Goal: Information Seeking & Learning: Learn about a topic

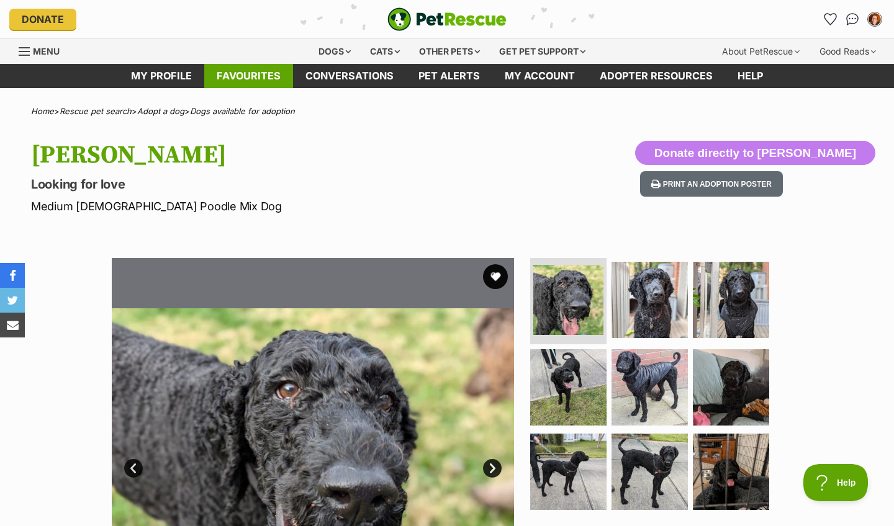
click at [249, 71] on link "Favourites" at bounding box center [248, 76] width 89 height 24
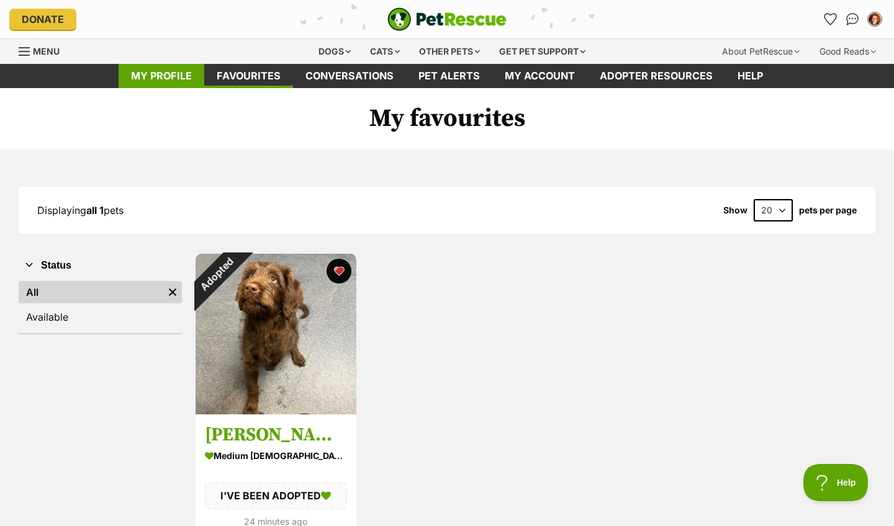
click at [165, 76] on link "My profile" at bounding box center [162, 76] width 86 height 24
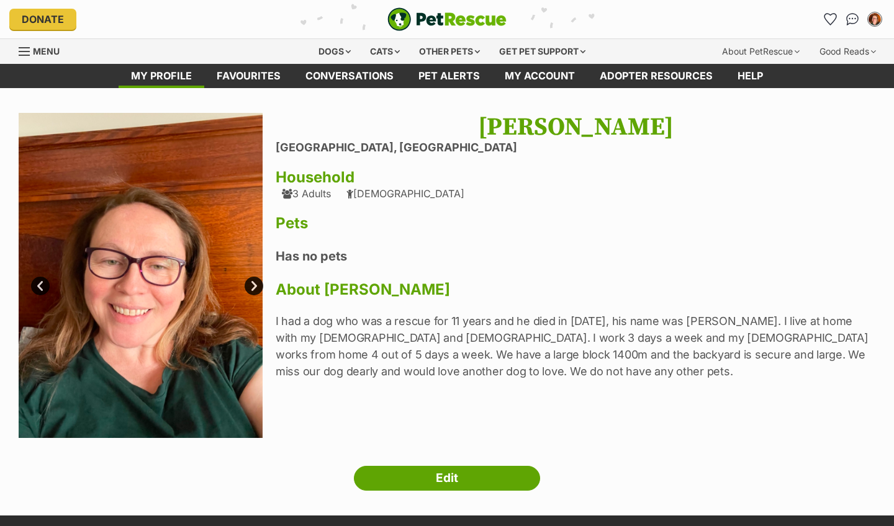
click at [24, 50] on div "Menu" at bounding box center [25, 52] width 12 height 10
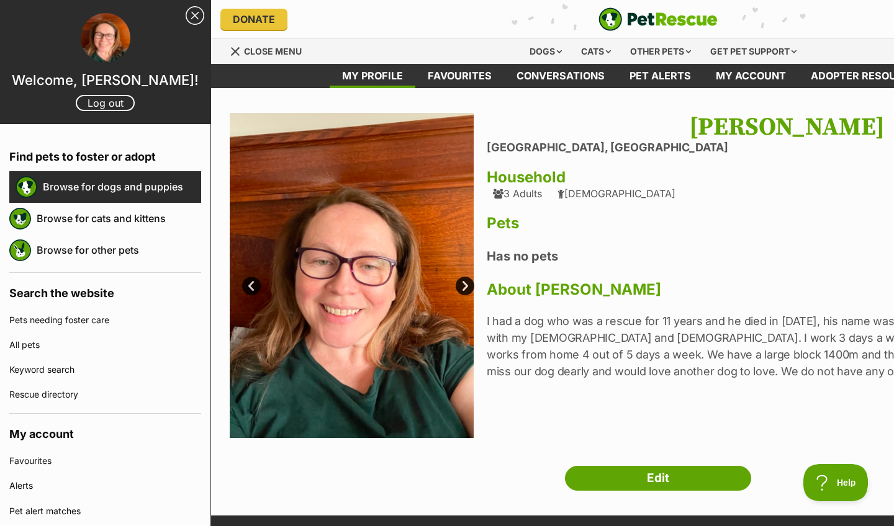
click at [115, 186] on link "Browse for dogs and puppies" at bounding box center [122, 187] width 158 height 26
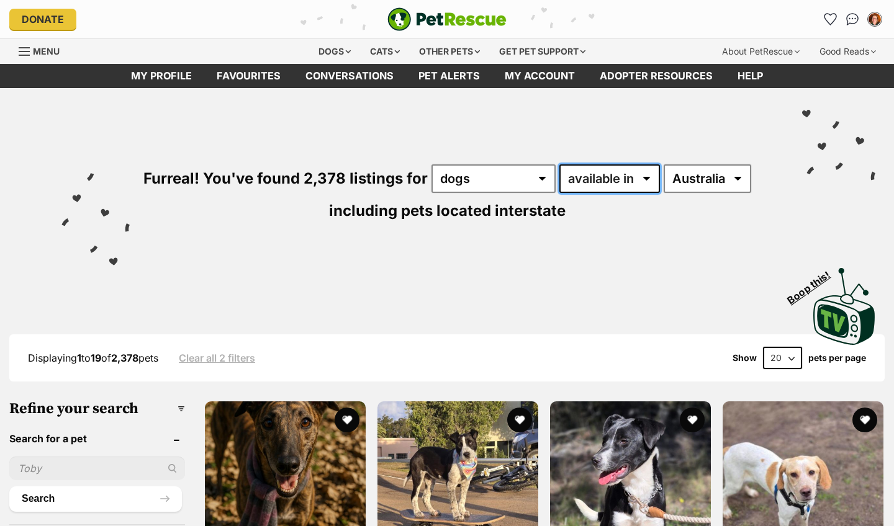
click at [642, 182] on select "available in located in" at bounding box center [609, 178] width 101 height 29
select select "disabled"
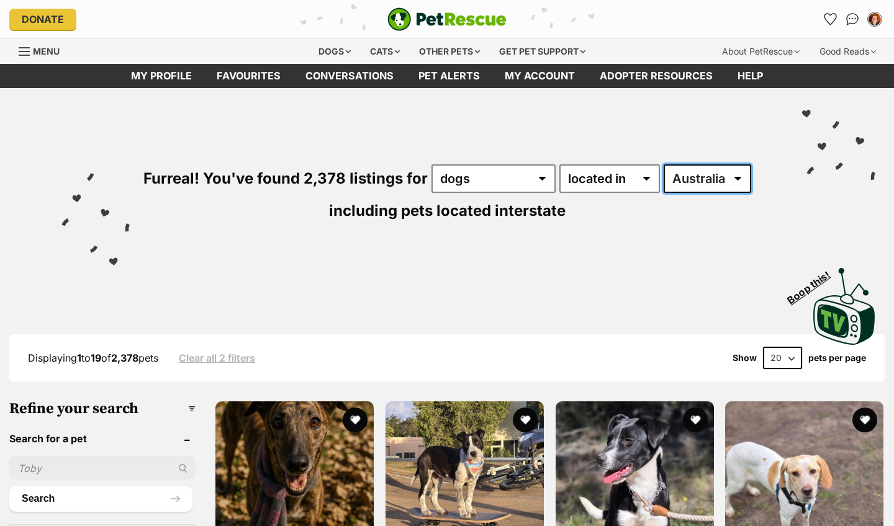
click at [745, 179] on select "Australia ACT NSW NT QLD SA TAS VIC WA" at bounding box center [706, 178] width 87 height 29
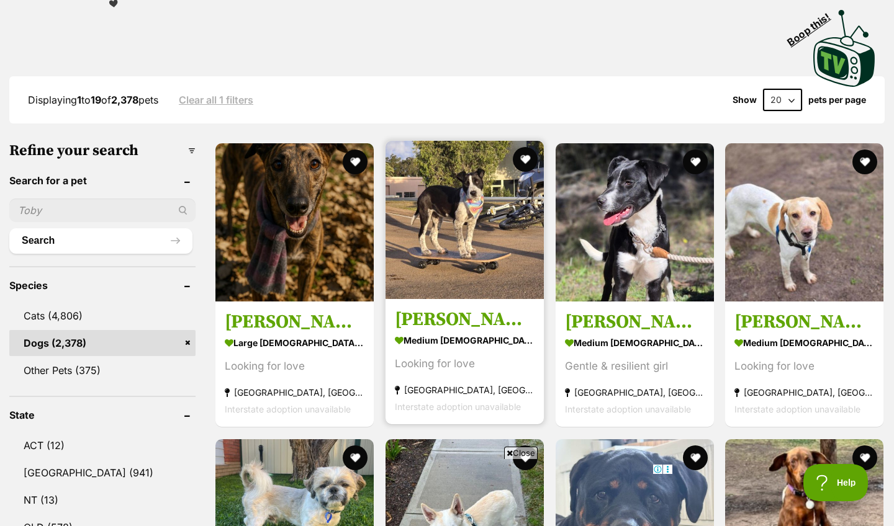
scroll to position [355, 0]
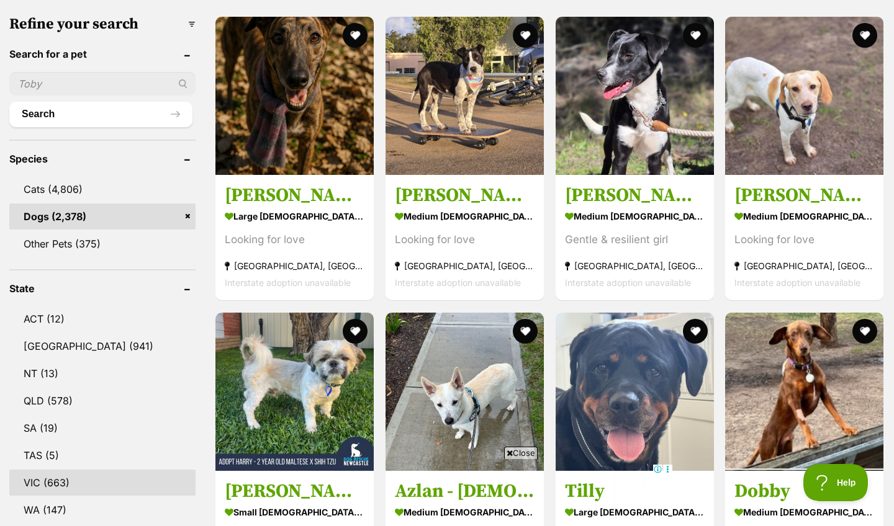
click at [35, 482] on link "VIC (663)" at bounding box center [102, 483] width 186 height 26
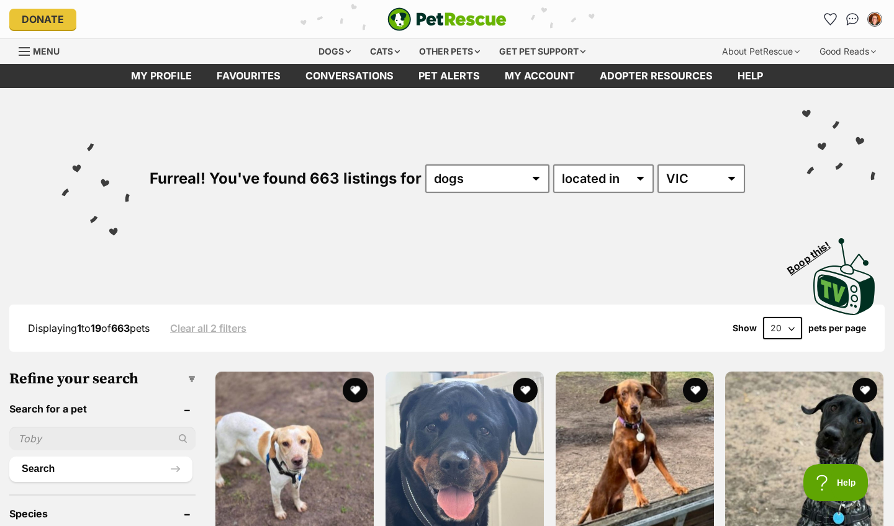
click at [788, 327] on select "20 40 60" at bounding box center [782, 328] width 39 height 22
select select "60"
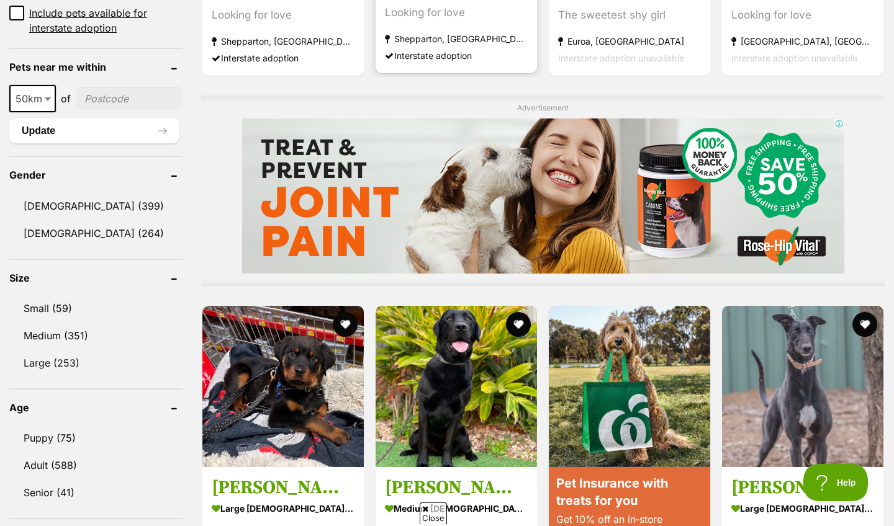
scroll to position [955, 0]
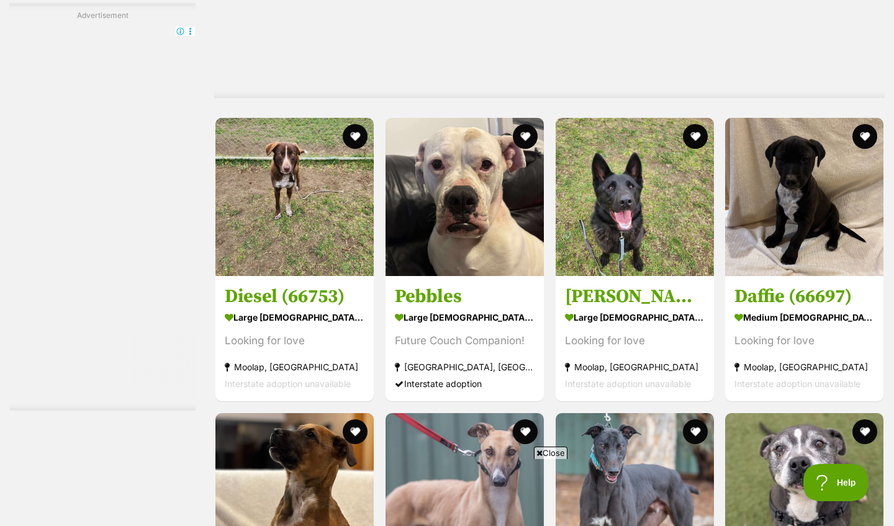
scroll to position [5051, 0]
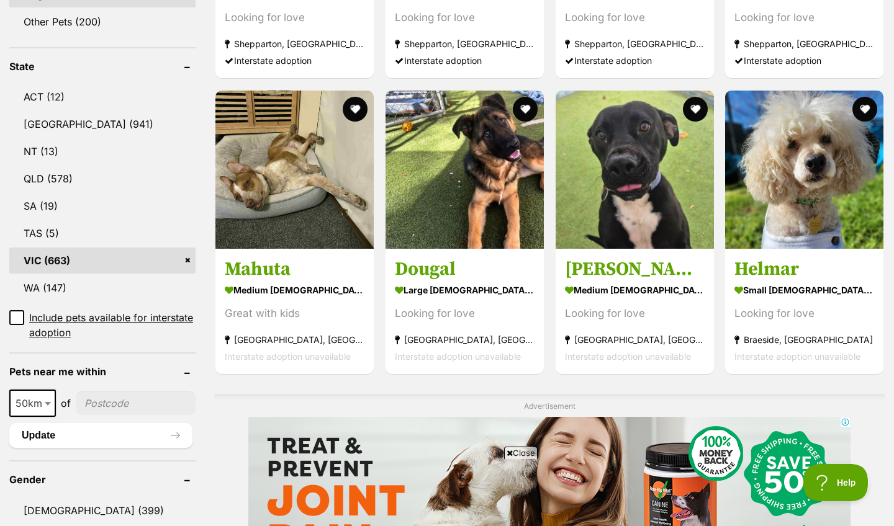
scroll to position [587, 0]
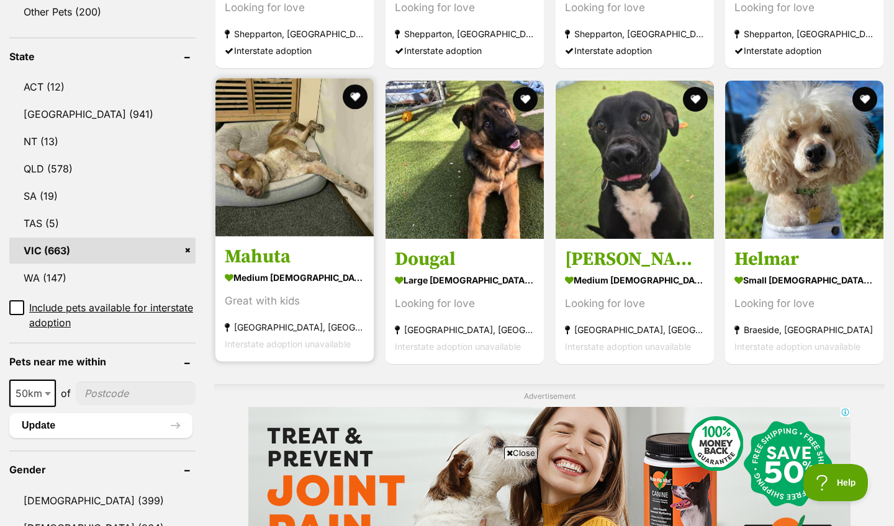
click at [265, 282] on strong "medium male Dog" at bounding box center [295, 278] width 140 height 18
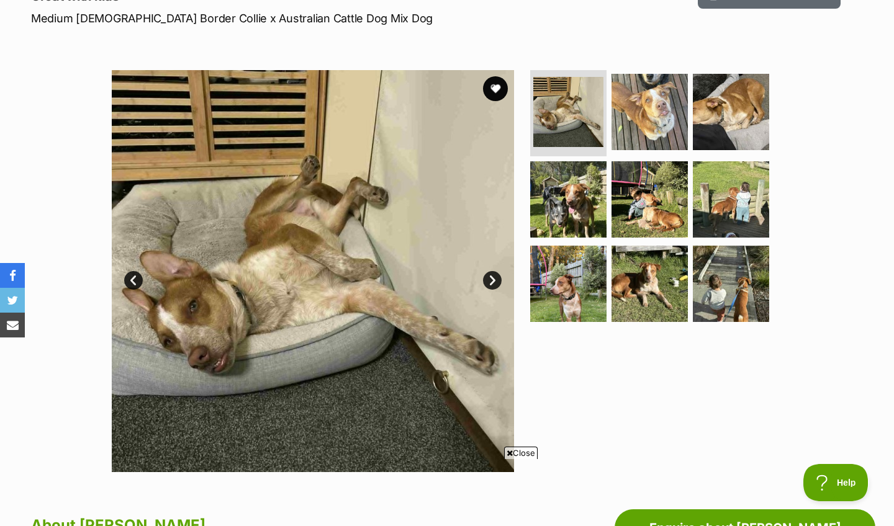
scroll to position [183, 0]
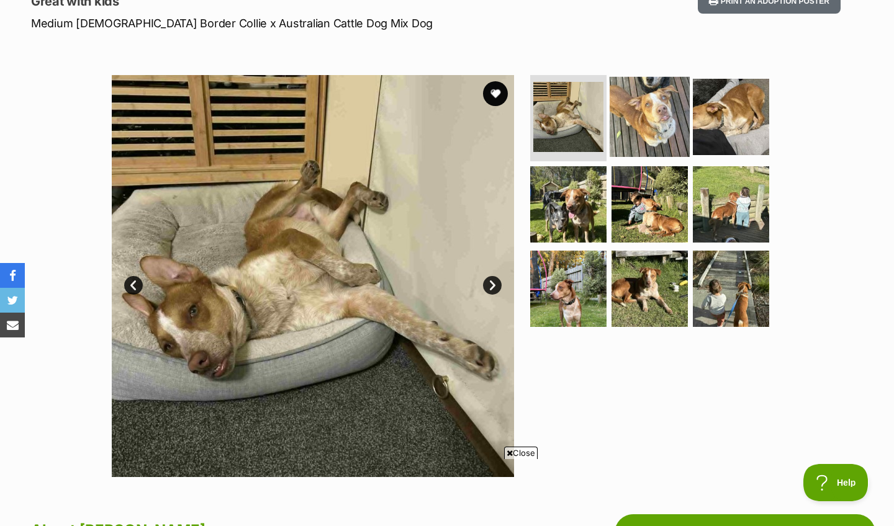
click at [644, 121] on img at bounding box center [649, 116] width 80 height 80
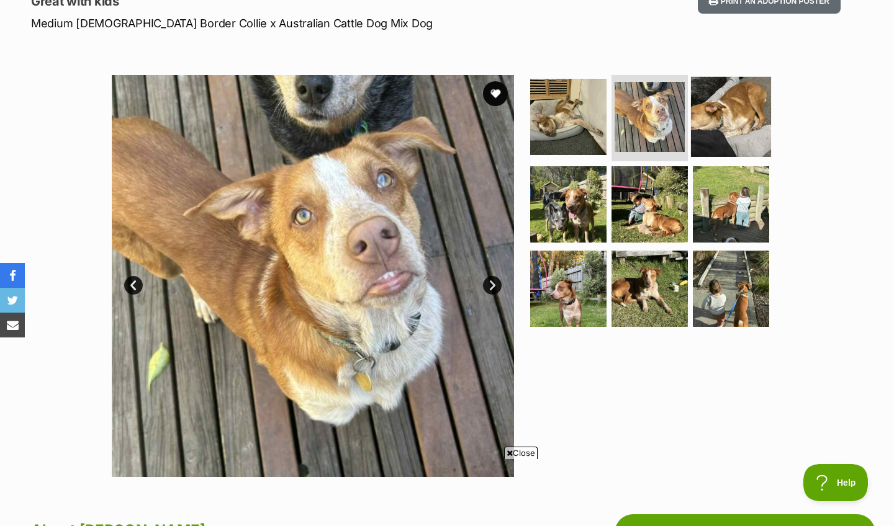
click at [728, 116] on img at bounding box center [731, 116] width 80 height 80
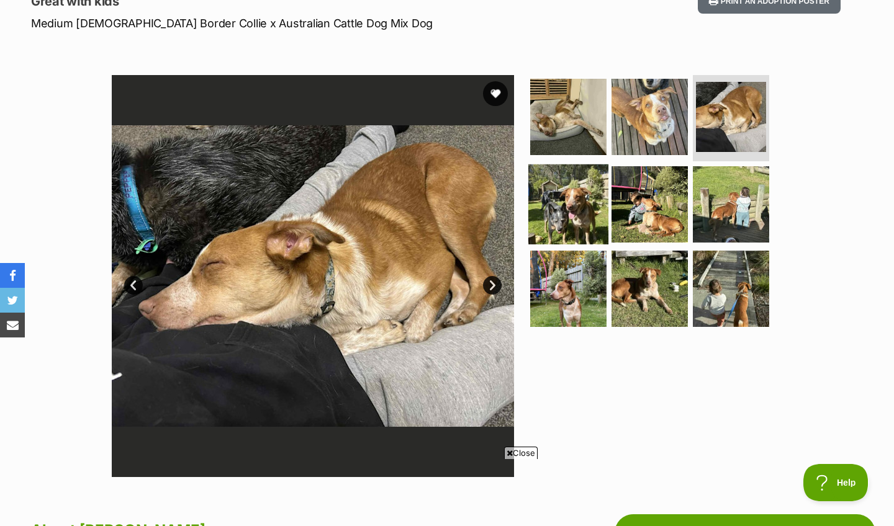
click at [567, 195] on img at bounding box center [568, 204] width 80 height 80
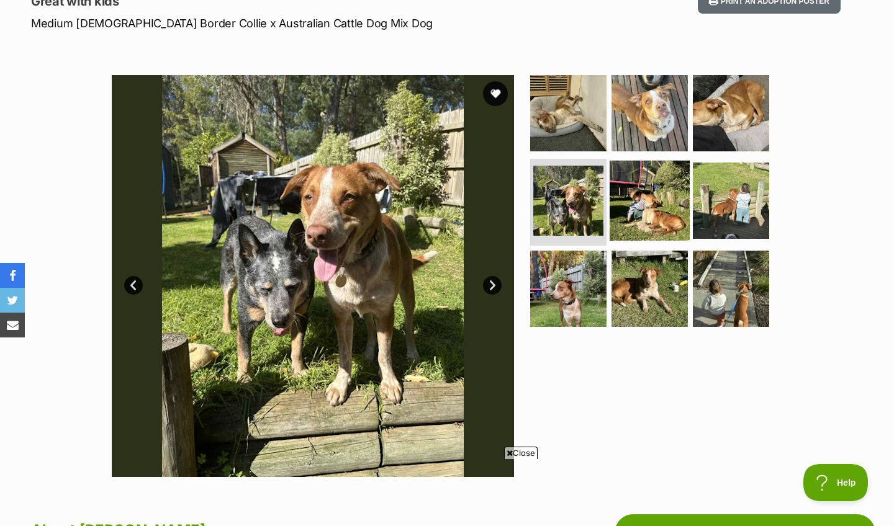
click at [627, 201] on img at bounding box center [649, 201] width 80 height 80
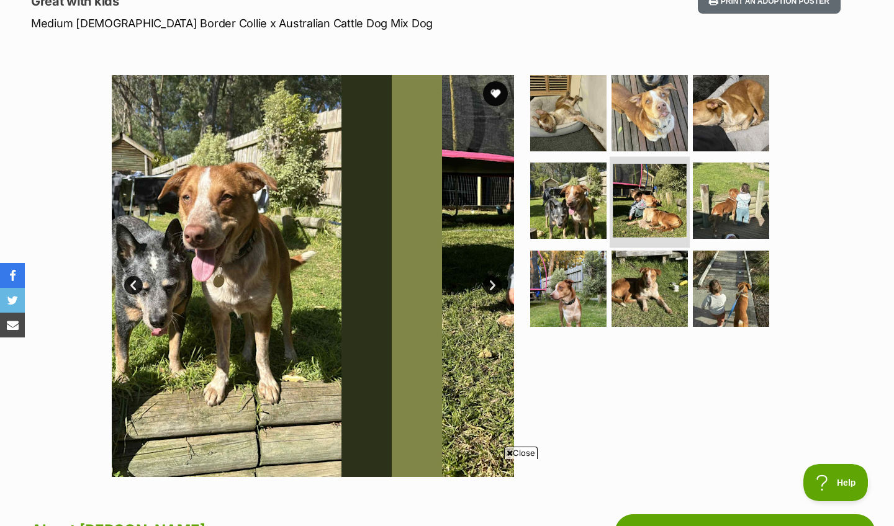
scroll to position [0, 0]
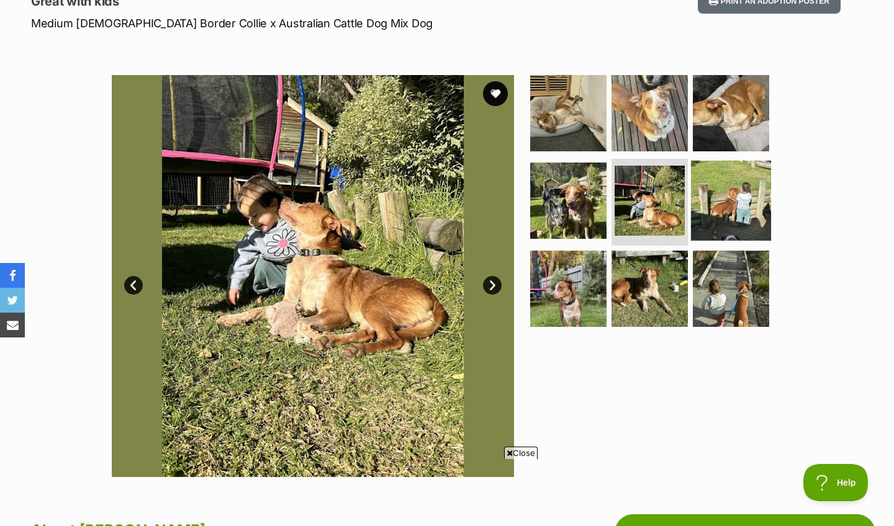
click at [709, 194] on img at bounding box center [731, 201] width 80 height 80
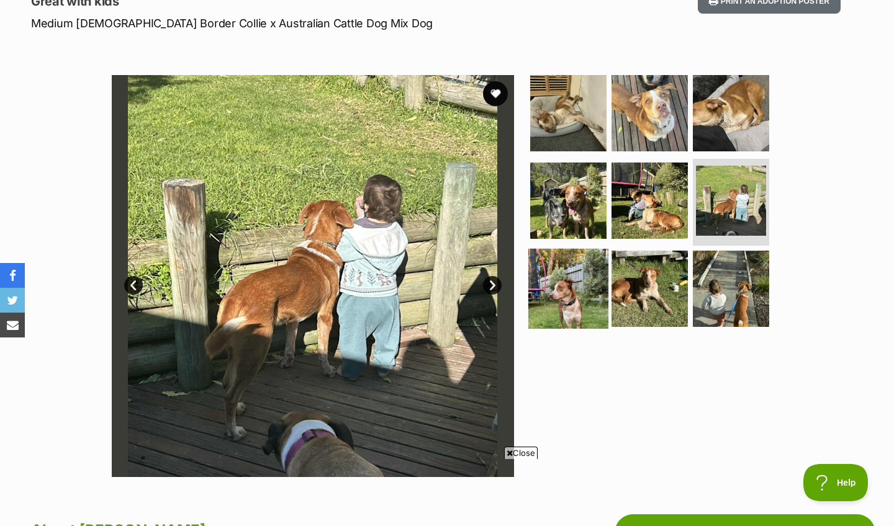
click at [566, 279] on img at bounding box center [568, 289] width 80 height 80
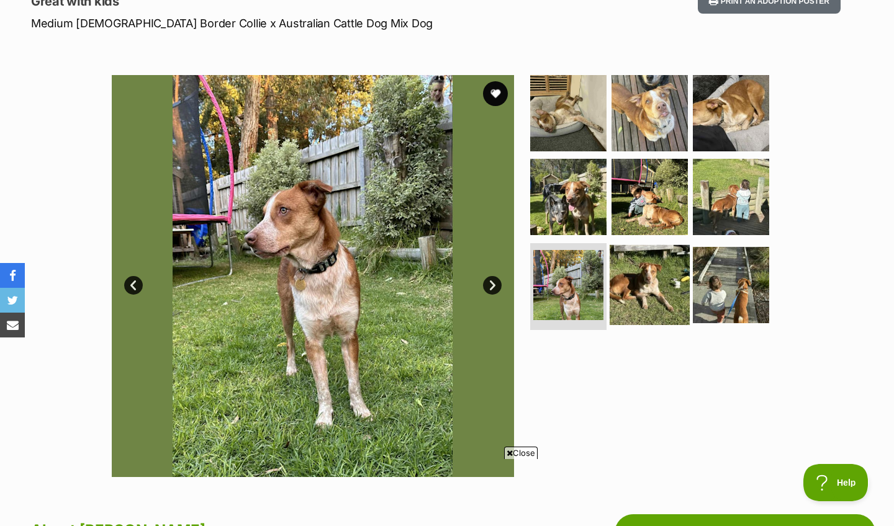
click at [651, 278] on img at bounding box center [649, 285] width 80 height 80
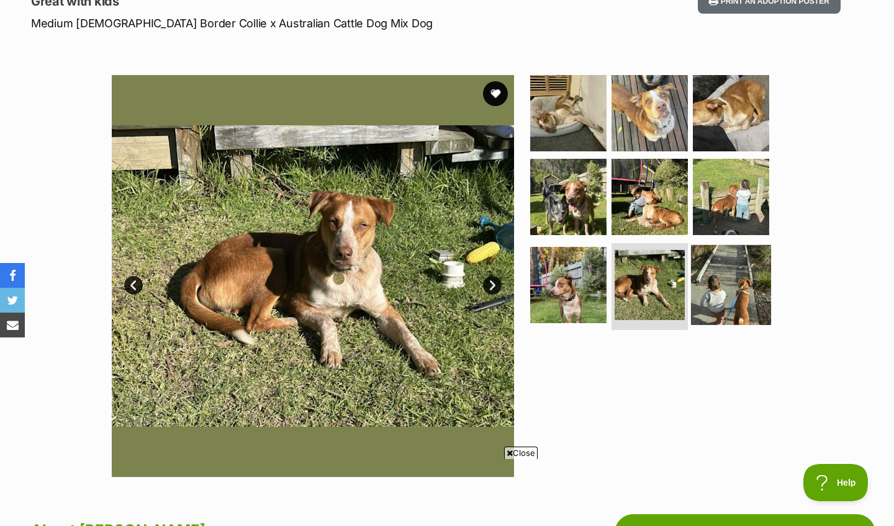
click at [741, 278] on img at bounding box center [731, 285] width 80 height 80
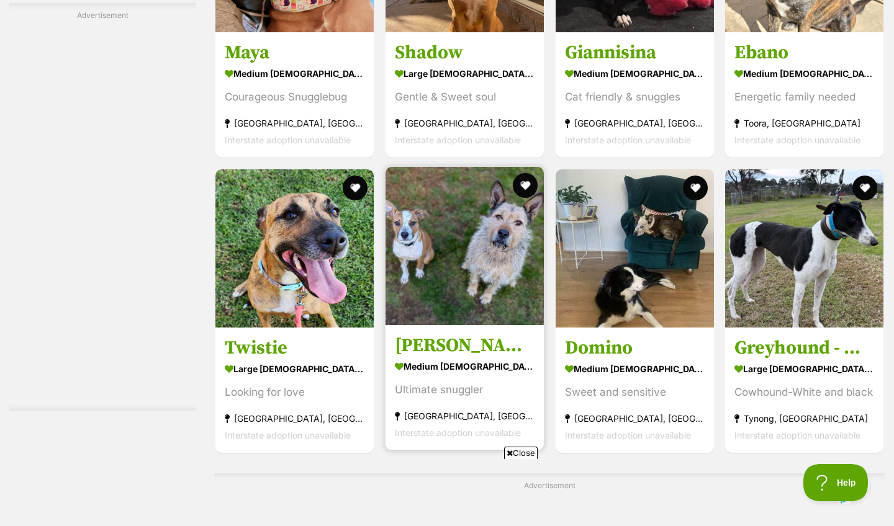
click at [470, 305] on img at bounding box center [464, 246] width 158 height 158
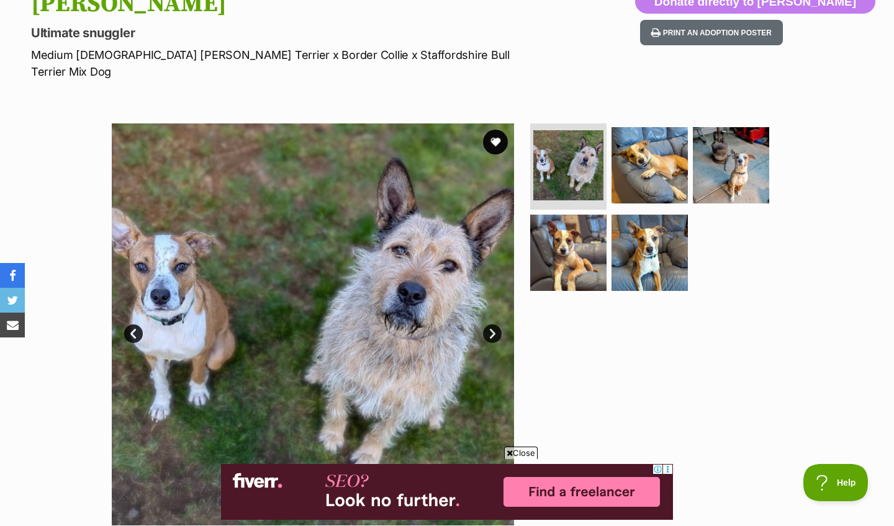
scroll to position [150, 0]
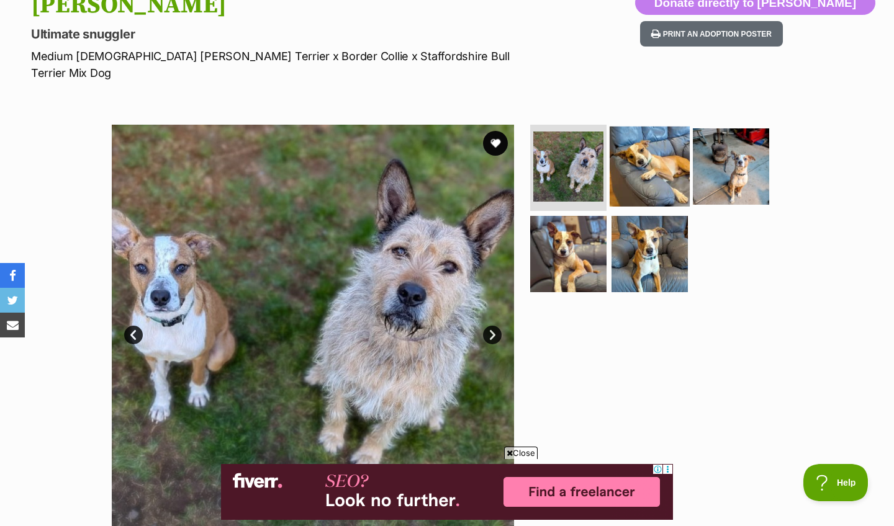
click at [646, 161] on img at bounding box center [649, 166] width 80 height 80
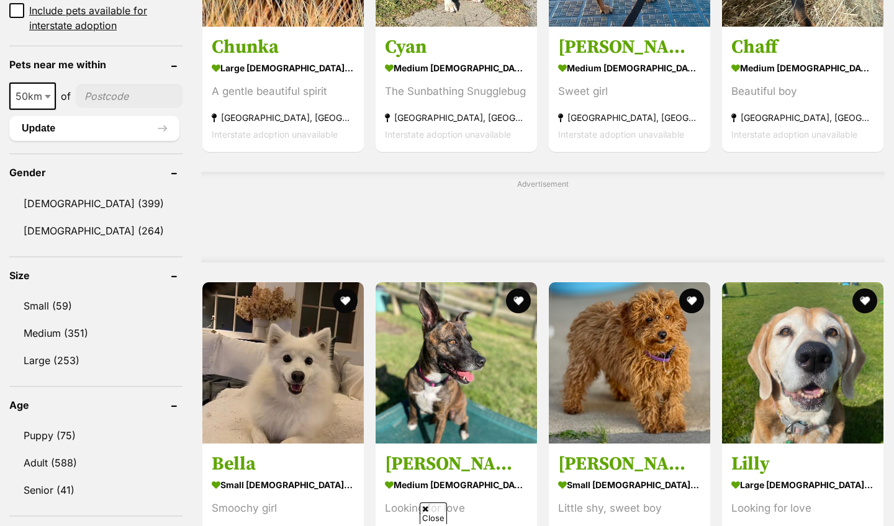
scroll to position [913, 0]
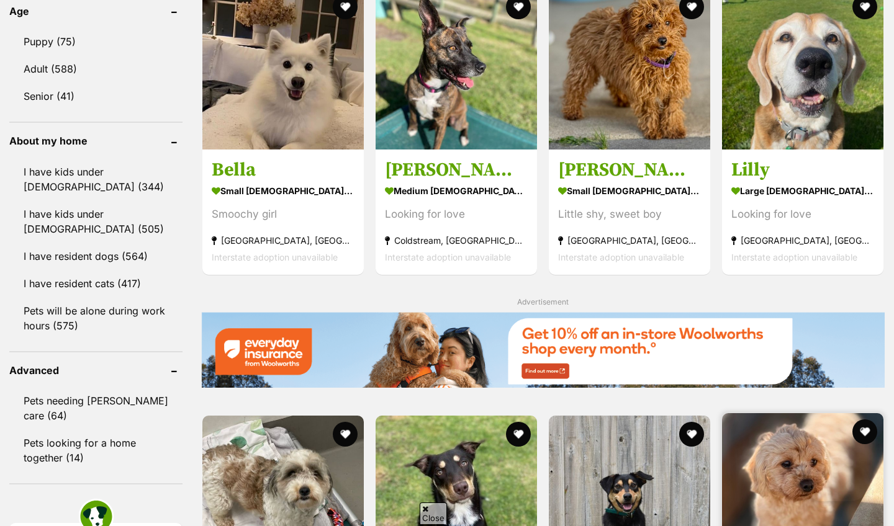
scroll to position [1455, 0]
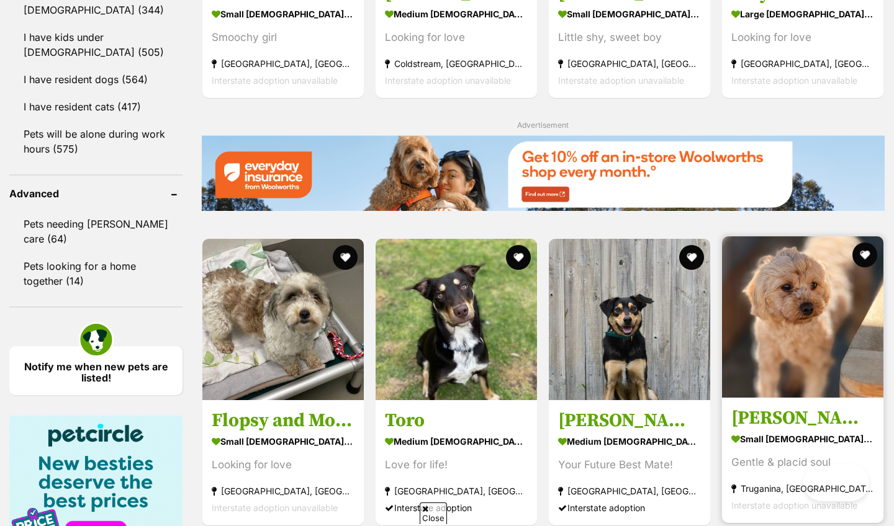
click at [765, 430] on strong "small female Dog" at bounding box center [802, 439] width 143 height 18
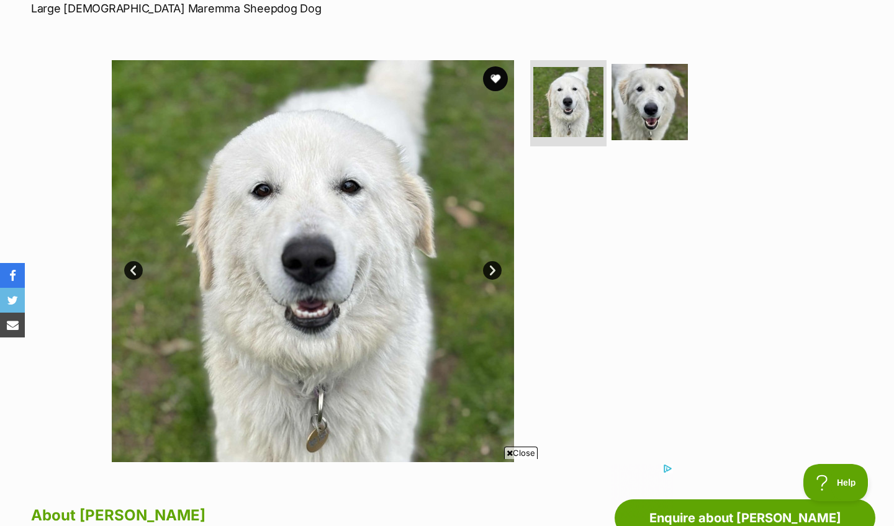
scroll to position [197, 0]
click at [494, 272] on link "Next" at bounding box center [492, 271] width 19 height 19
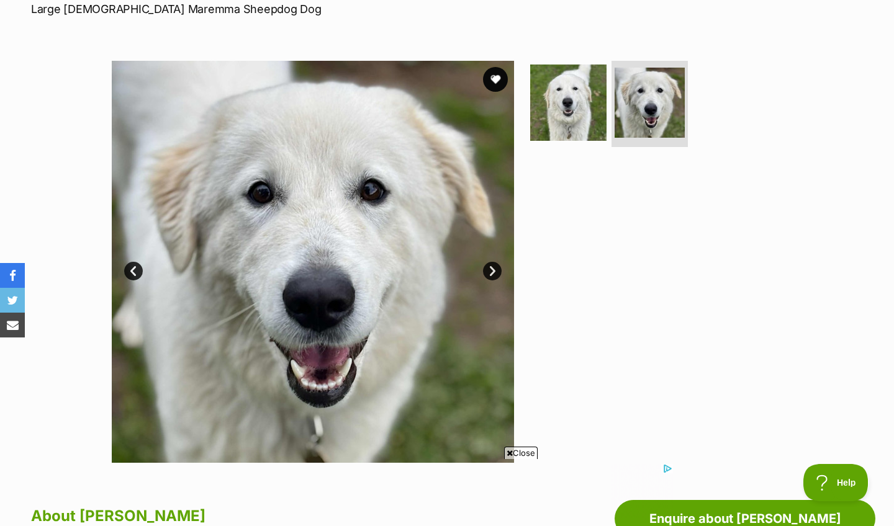
click at [490, 271] on link "Next" at bounding box center [492, 271] width 19 height 19
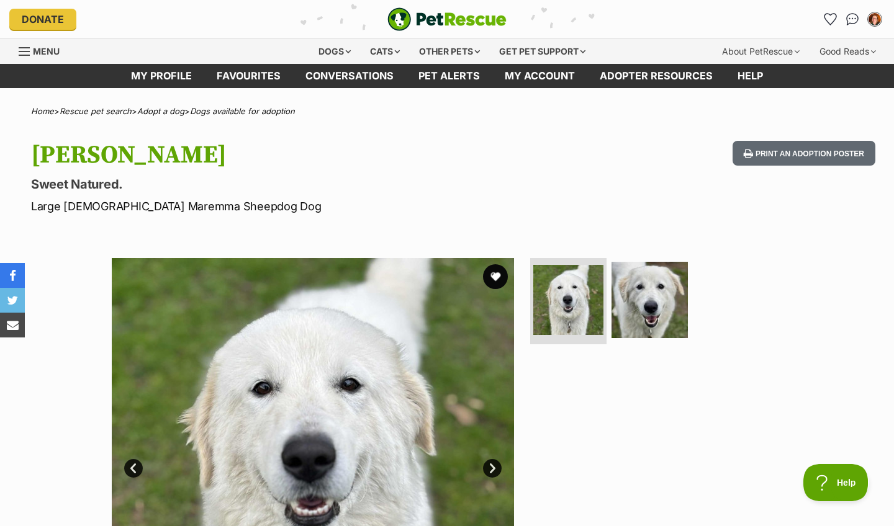
scroll to position [0, 0]
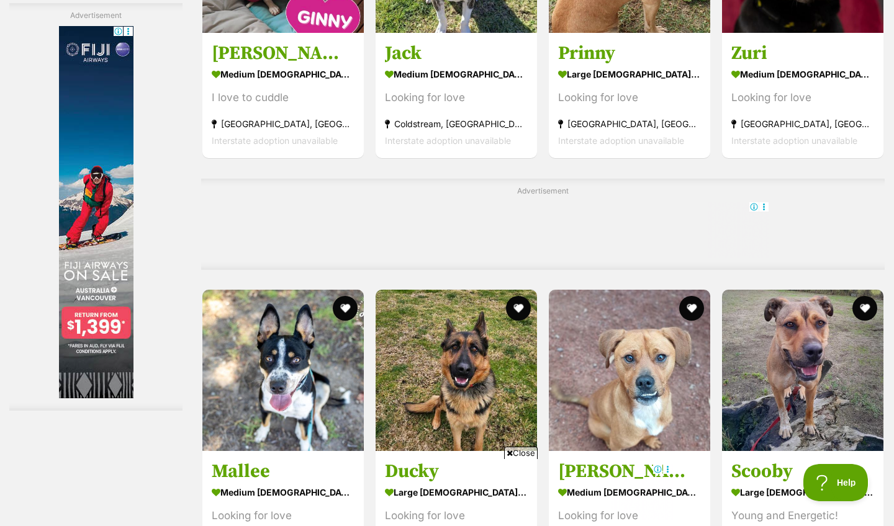
scroll to position [5079, 0]
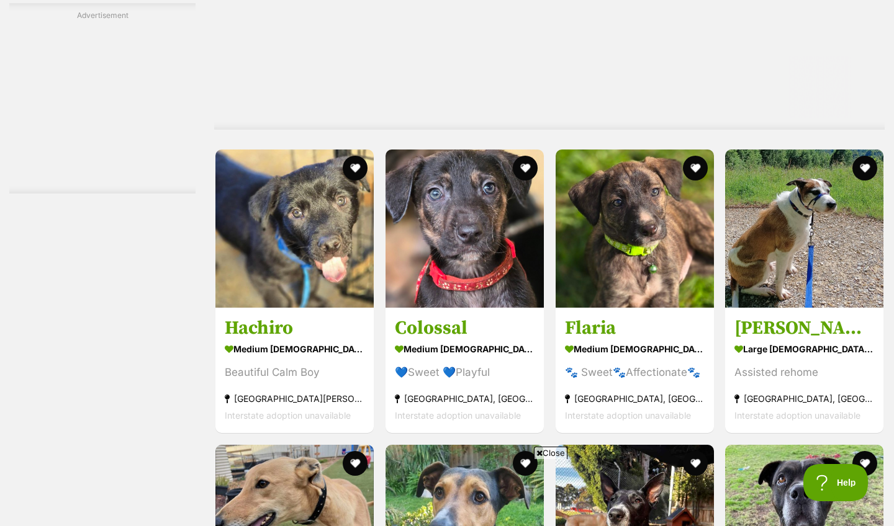
scroll to position [2781, 0]
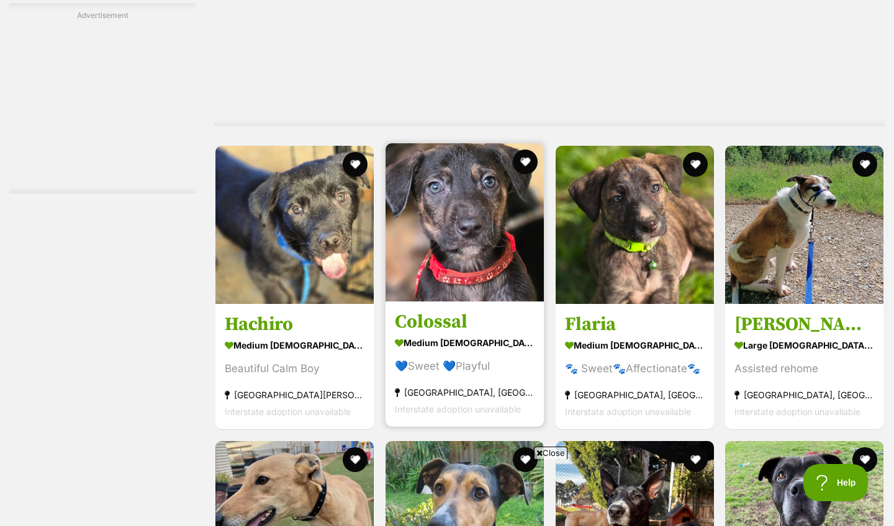
click at [439, 328] on h3 "Colossal" at bounding box center [465, 322] width 140 height 24
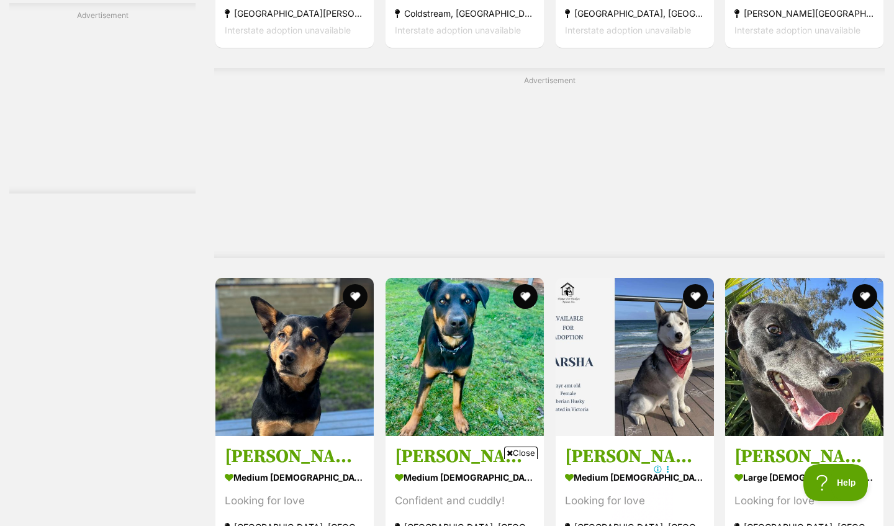
scroll to position [4681, 0]
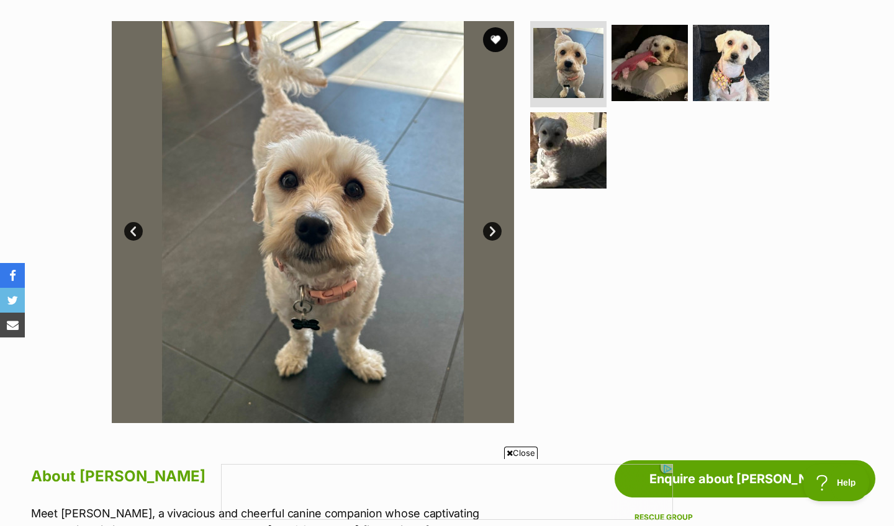
scroll to position [295, 0]
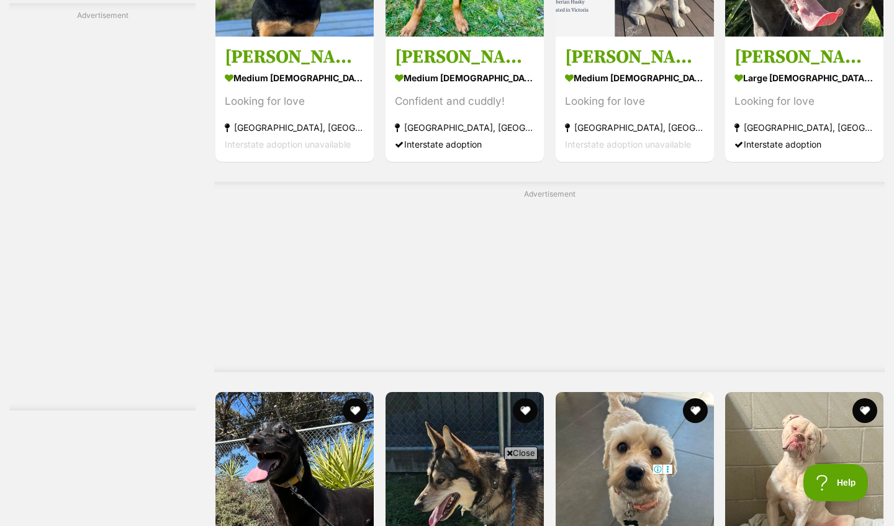
scroll to position [5185, 0]
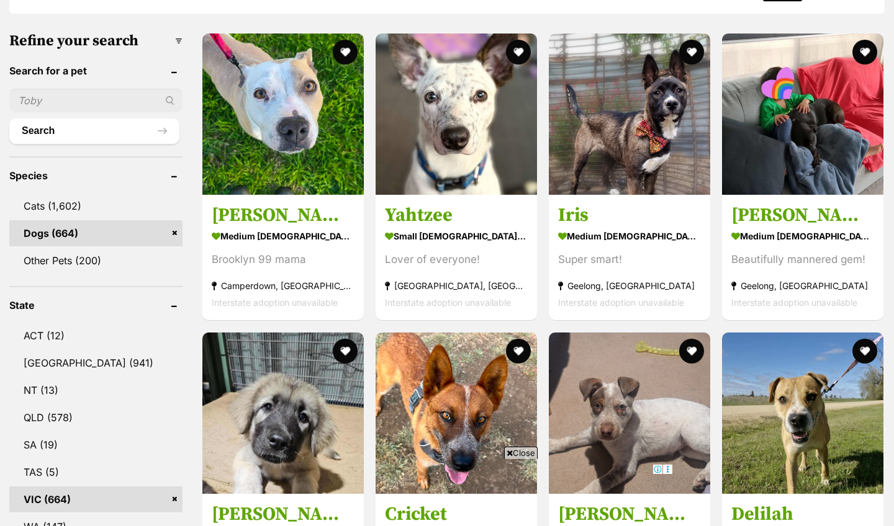
scroll to position [341, 0]
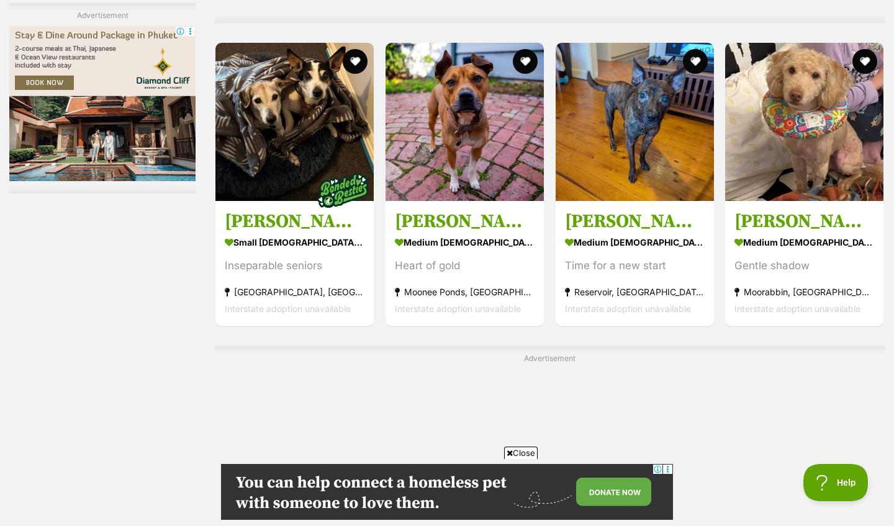
scroll to position [5001, 0]
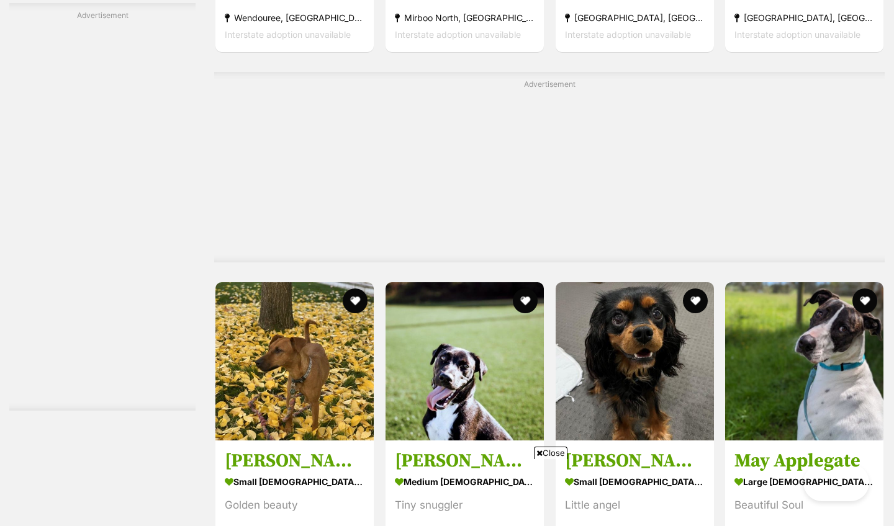
scroll to position [5553, 0]
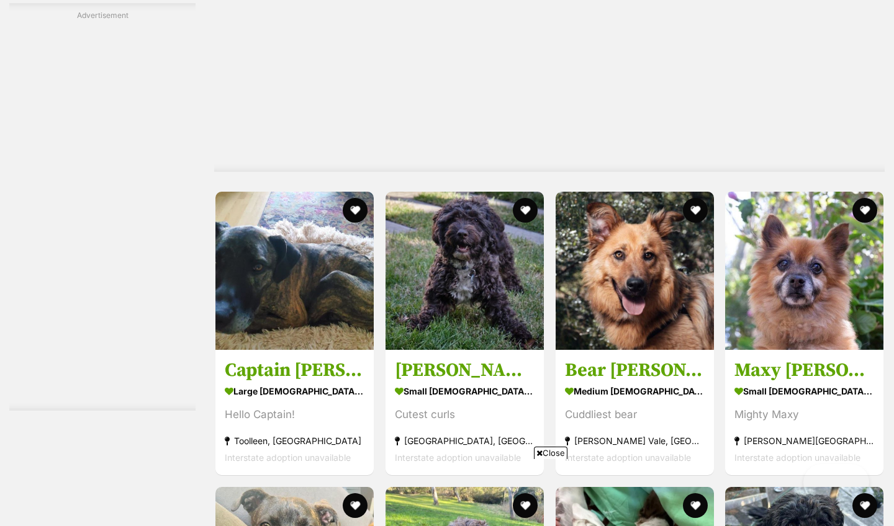
scroll to position [0, 0]
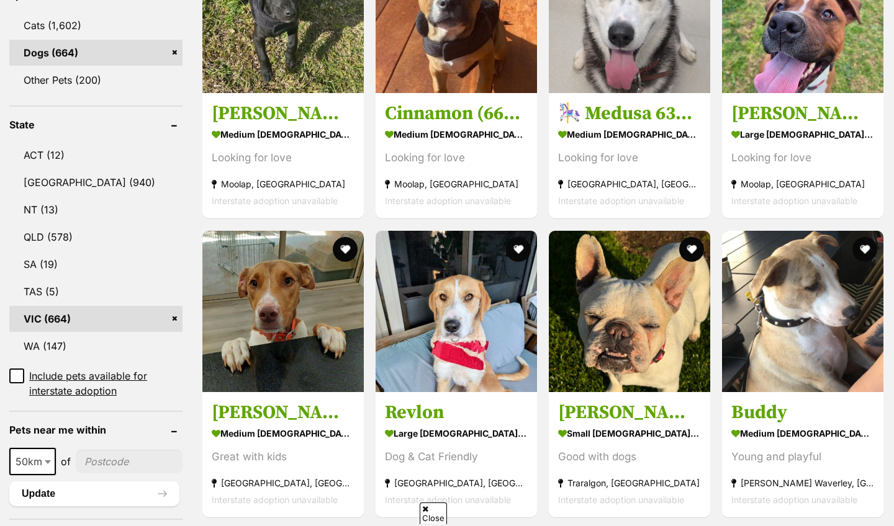
scroll to position [531, 0]
